Goal: Task Accomplishment & Management: Manage account settings

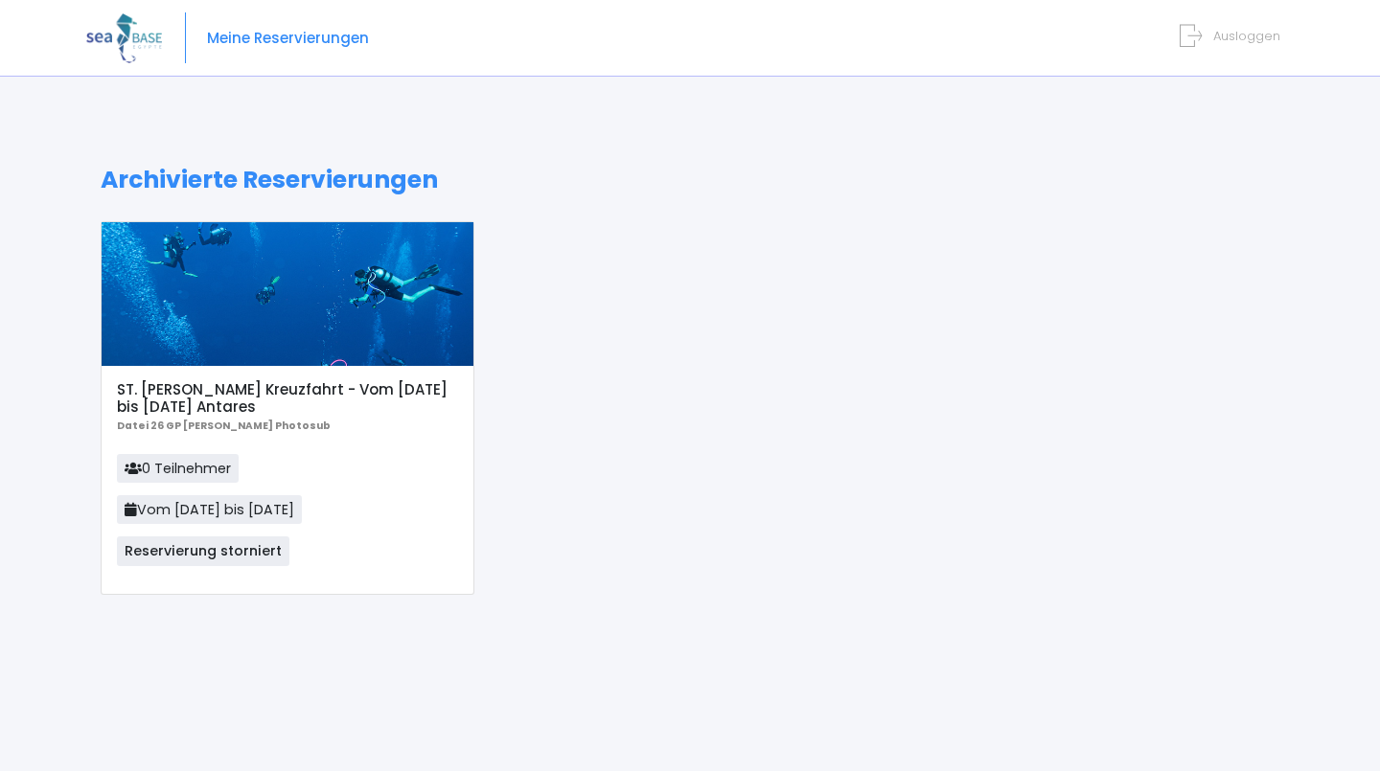
click at [383, 339] on div at bounding box center [288, 294] width 372 height 144
click at [367, 385] on font "ST. [PERSON_NAME] Kreuzfahrt - Vom [DATE] bis [DATE] Antares" at bounding box center [282, 397] width 331 height 37
click at [362, 390] on font "ST. [PERSON_NAME] Kreuzfahrt - Vom [DATE] bis [DATE] Antares" at bounding box center [282, 397] width 331 height 37
click at [353, 520] on p "0 Teilnehmer Vom [DATE] bis [DATE] Reservierung storniert" at bounding box center [287, 516] width 340 height 125
click at [370, 352] on div at bounding box center [288, 294] width 372 height 144
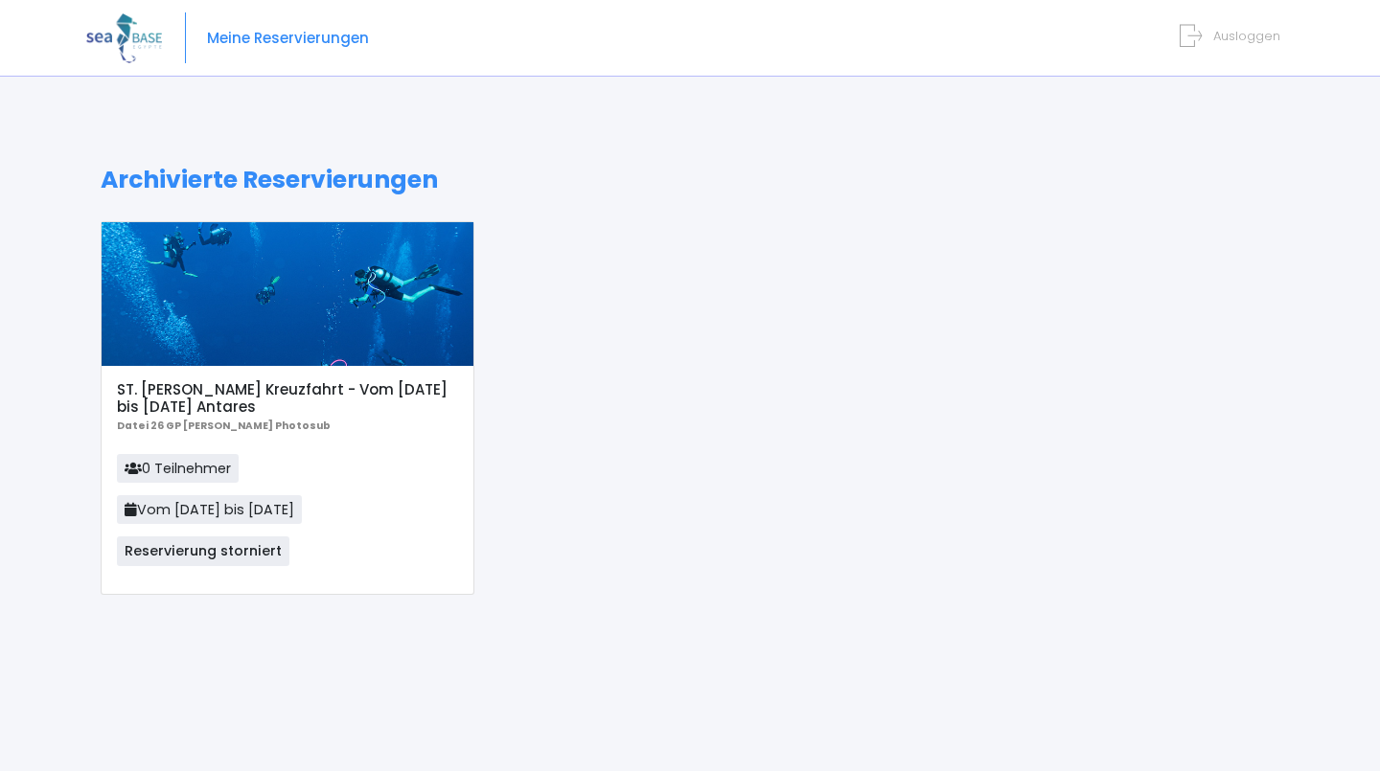
click at [381, 348] on div at bounding box center [288, 294] width 372 height 144
click at [380, 329] on div at bounding box center [288, 294] width 372 height 144
click at [350, 34] on font "Meine Reservierungen" at bounding box center [288, 38] width 162 height 20
click at [323, 35] on font "Meine Reservierungen" at bounding box center [288, 38] width 162 height 20
click at [322, 32] on font "Meine Reservierungen" at bounding box center [288, 38] width 162 height 20
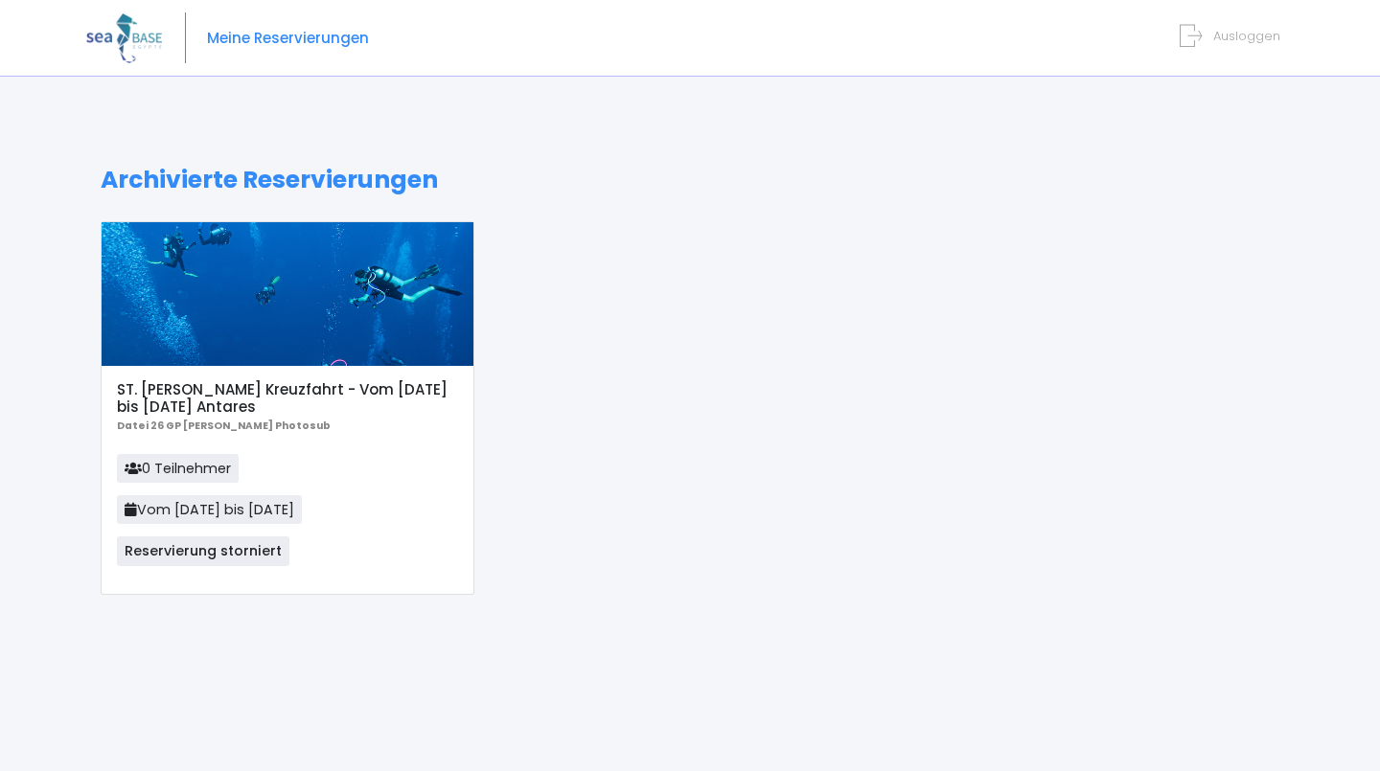
click at [344, 297] on div at bounding box center [288, 294] width 372 height 144
click at [322, 324] on div at bounding box center [288, 294] width 372 height 144
click at [334, 312] on div at bounding box center [288, 294] width 372 height 144
click at [340, 303] on div at bounding box center [288, 294] width 372 height 144
click at [344, 462] on p "0 Teilnehmer Vom [DATE] bis [DATE] Reservierung storniert" at bounding box center [287, 516] width 340 height 125
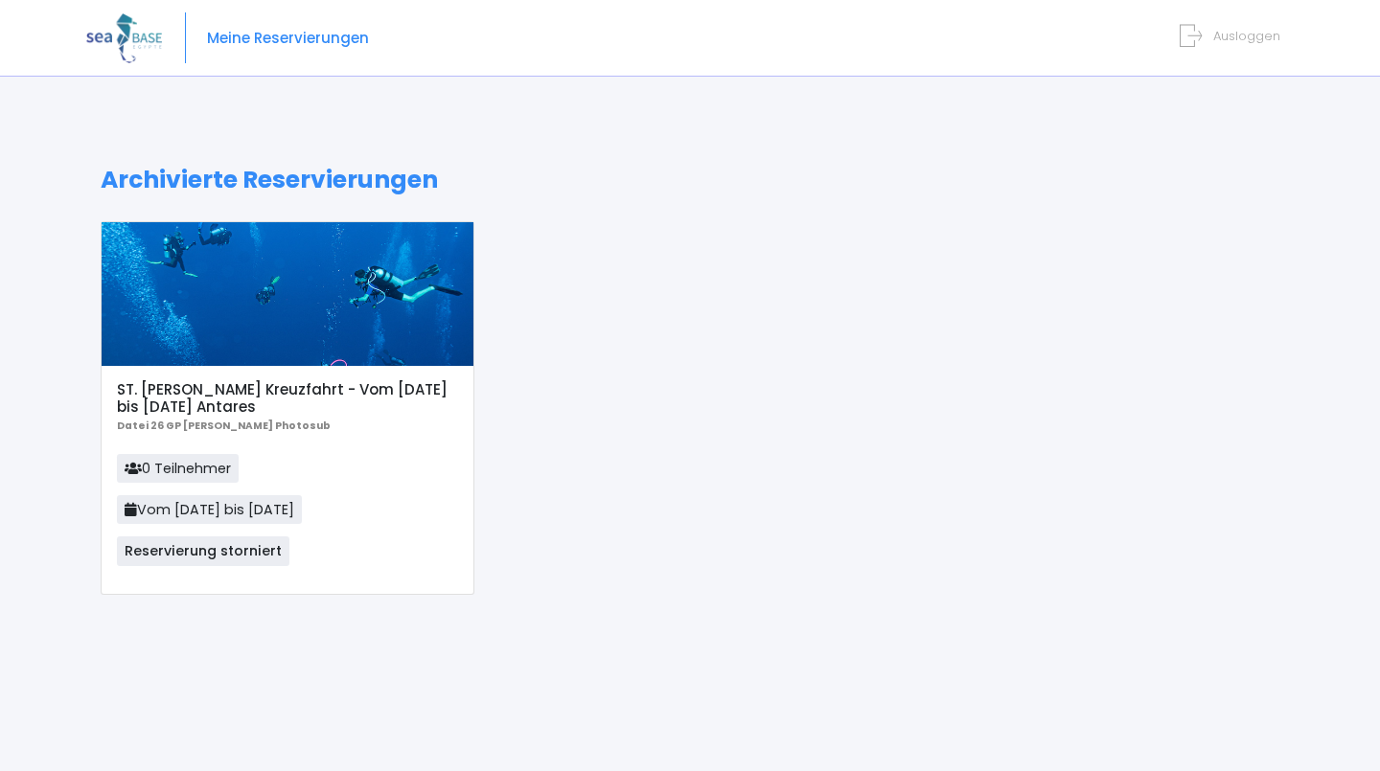
click at [340, 485] on p "0 Teilnehmer Vom [DATE] bis [DATE] Reservierung storniert" at bounding box center [287, 516] width 340 height 125
click at [407, 546] on p "0 Teilnehmer Vom [DATE] bis [DATE] Reservierung storniert" at bounding box center [287, 516] width 340 height 125
click at [257, 34] on font "Meine Reservierungen" at bounding box center [288, 38] width 162 height 20
click at [265, 27] on div "Meine Reservierungen Ausloggen" at bounding box center [675, 38] width 1178 height 77
click at [264, 30] on font "Meine Reservierungen" at bounding box center [288, 38] width 162 height 20
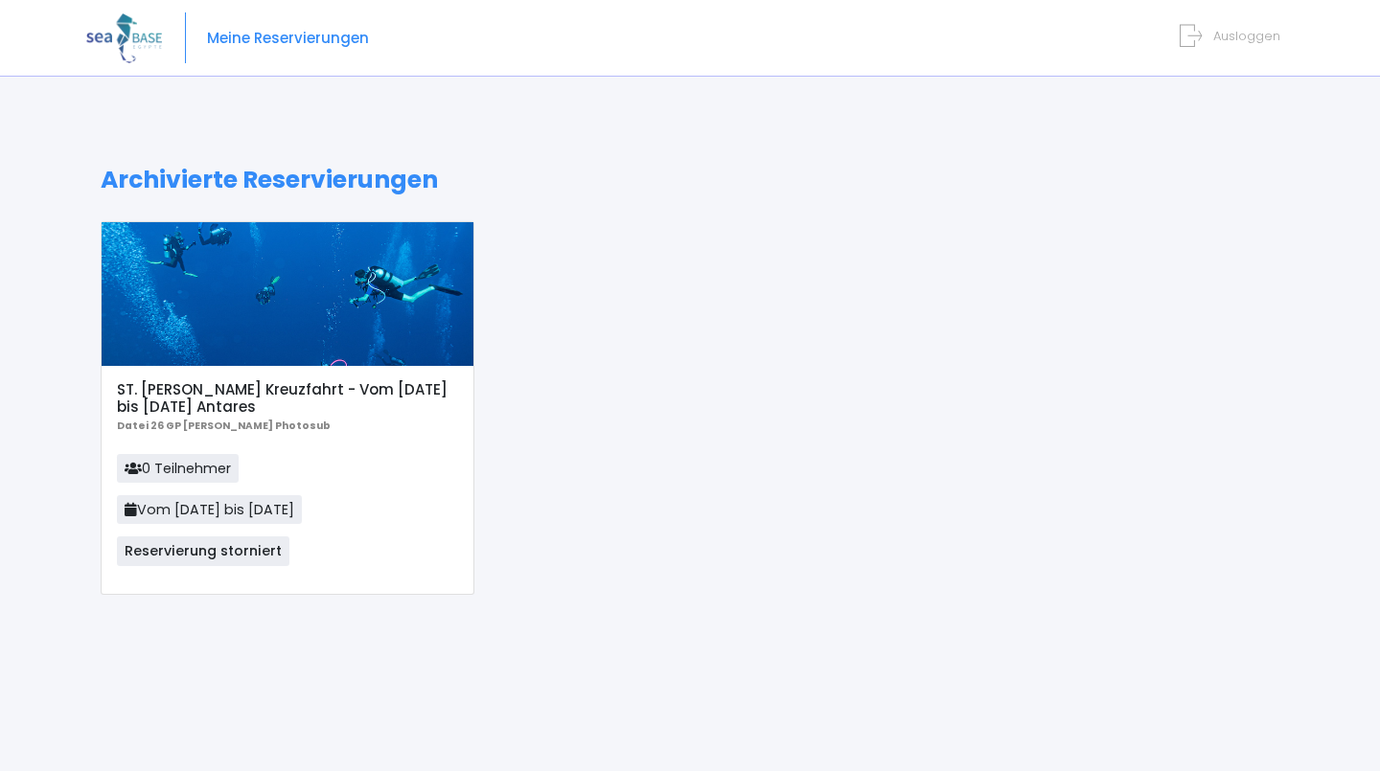
click at [337, 360] on div at bounding box center [288, 294] width 372 height 144
click at [263, 560] on font "Reservierung storniert" at bounding box center [203, 550] width 157 height 19
click at [355, 354] on div at bounding box center [288, 294] width 372 height 144
click at [350, 328] on div at bounding box center [288, 294] width 372 height 144
click at [395, 177] on font "Archivierte Reservierungen" at bounding box center [269, 180] width 337 height 34
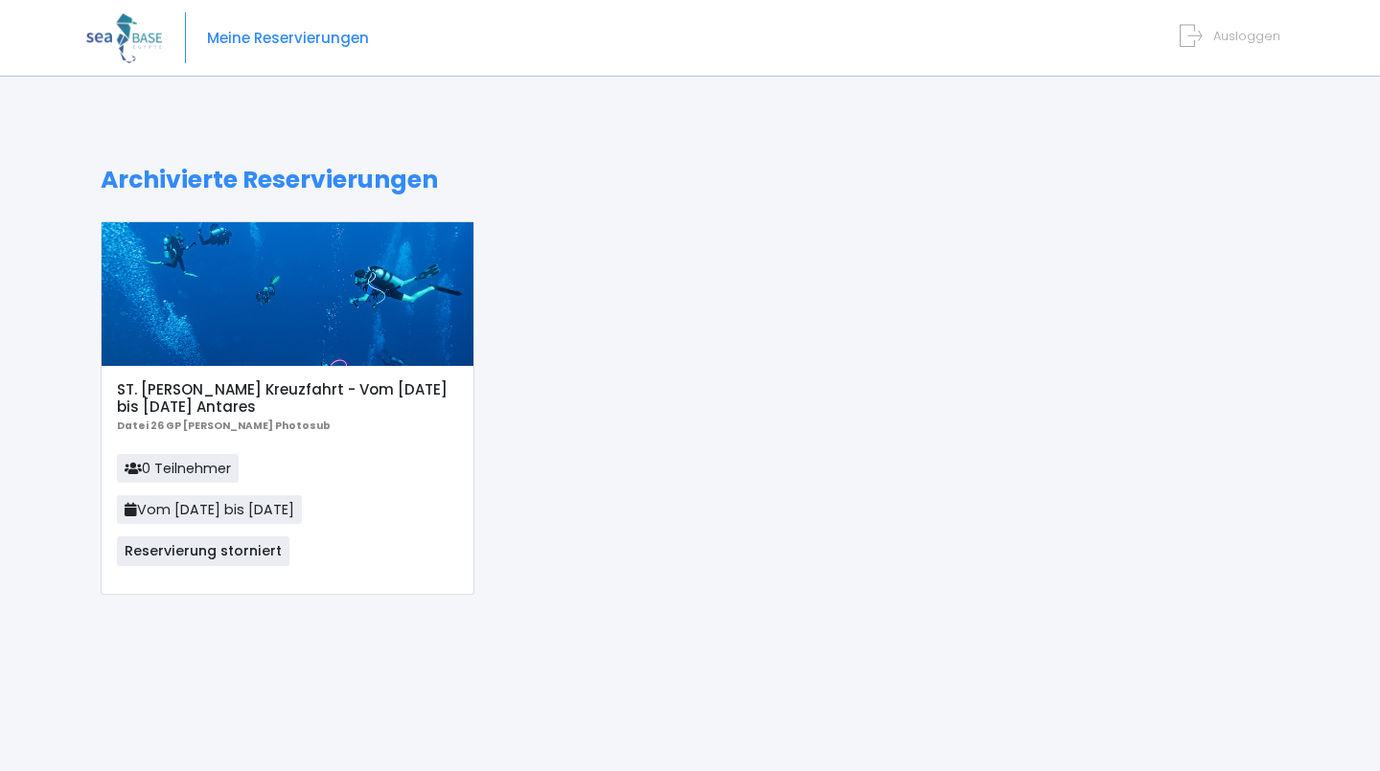
click at [130, 194] on font "Archivierte Reservierungen" at bounding box center [269, 180] width 337 height 34
click at [381, 216] on div "Archivierte Reservierungen ST. [PERSON_NAME] Kreuzfahrt - Vom [DATE] bis [DATE]…" at bounding box center [689, 395] width 1207 height 458
click at [143, 176] on font "Archivierte Reservierungen" at bounding box center [269, 180] width 337 height 34
click at [341, 346] on div at bounding box center [288, 294] width 372 height 144
click at [114, 46] on img at bounding box center [124, 37] width 76 height 49
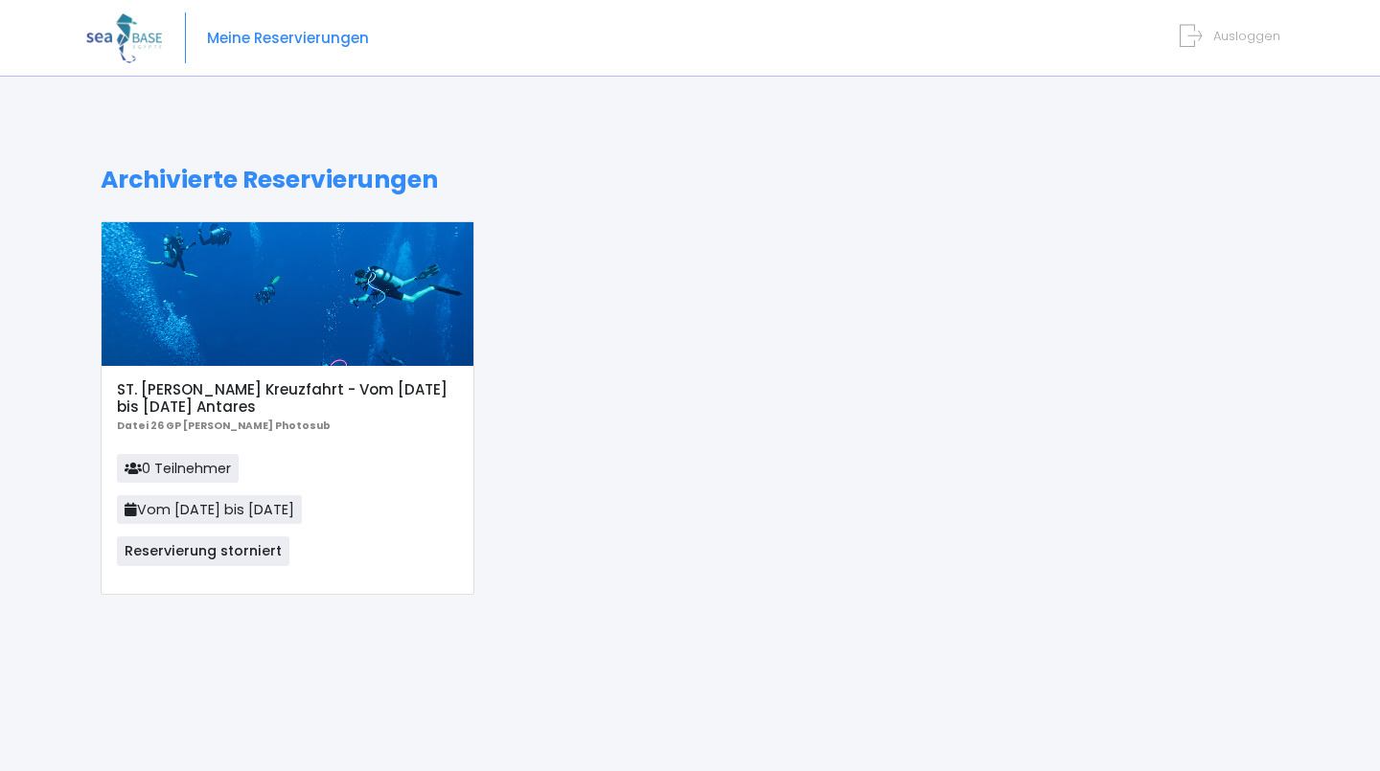
click at [116, 46] on img at bounding box center [124, 37] width 76 height 49
click at [113, 63] on div "Meine Reservierungen Ausloggen" at bounding box center [675, 38] width 1178 height 77
click at [121, 38] on img at bounding box center [124, 37] width 76 height 49
click at [117, 31] on img at bounding box center [124, 37] width 76 height 49
click at [1237, 40] on font "Ausloggen" at bounding box center [1246, 36] width 67 height 18
